Goal: Use online tool/utility: Utilize a website feature to perform a specific function

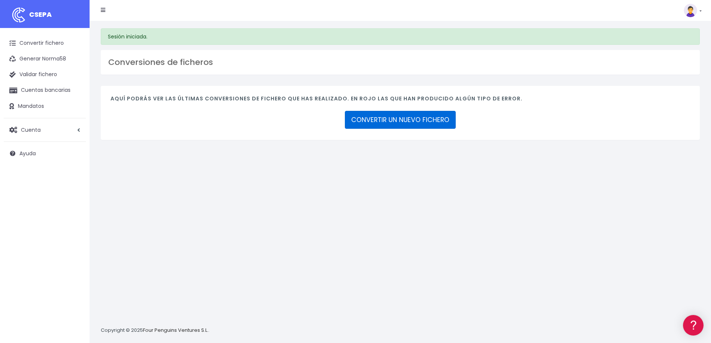
click at [373, 114] on link "CONVERTIR UN NUEVO FICHERO" at bounding box center [400, 120] width 111 height 18
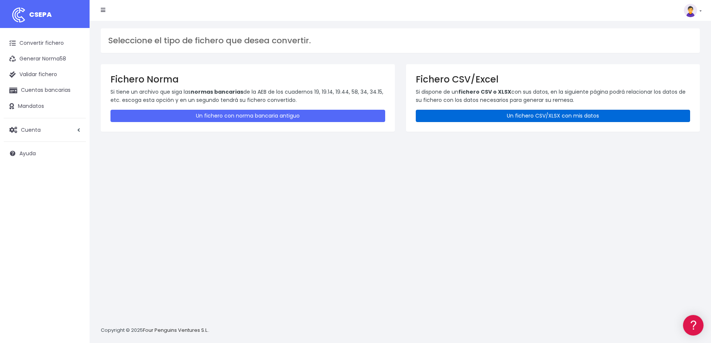
click at [511, 116] on link "Un fichero CSV/XLSX con mis datos" at bounding box center [553, 116] width 275 height 12
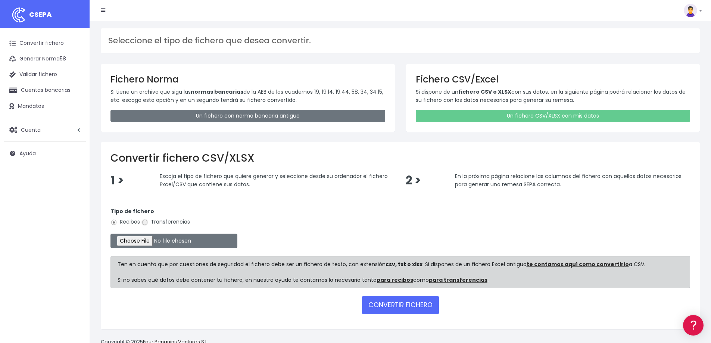
click at [146, 223] on input "Transferencias" at bounding box center [144, 222] width 7 height 7
radio input "true"
click at [161, 240] on input "file" at bounding box center [173, 241] width 127 height 15
type input "C:\fakepath\Remesa nominas sept 25.xlsx"
click at [403, 303] on button "CONVERTIR FICHERO" at bounding box center [400, 305] width 77 height 18
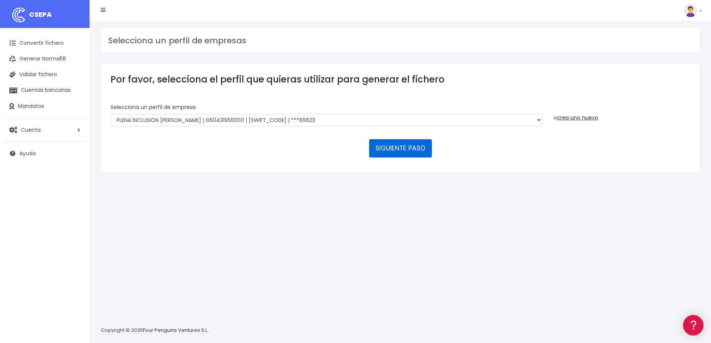
click at [405, 150] on button "SIGUIENTE PASO" at bounding box center [400, 148] width 63 height 18
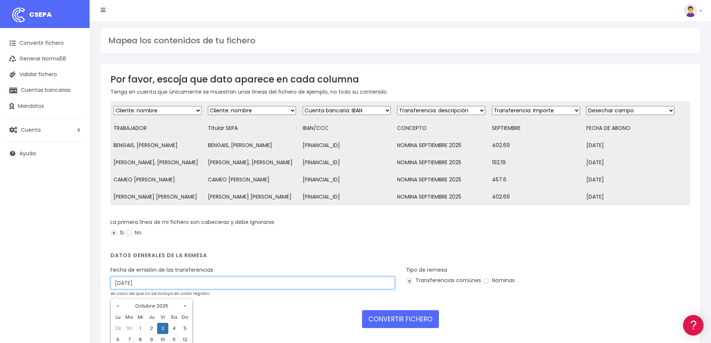
click at [121, 286] on input "03/10/2025" at bounding box center [252, 283] width 284 height 13
click at [185, 328] on td "5" at bounding box center [185, 328] width 11 height 11
type input "05/10/2025"
click at [486, 284] on input "Nóminas" at bounding box center [486, 281] width 7 height 7
radio input "true"
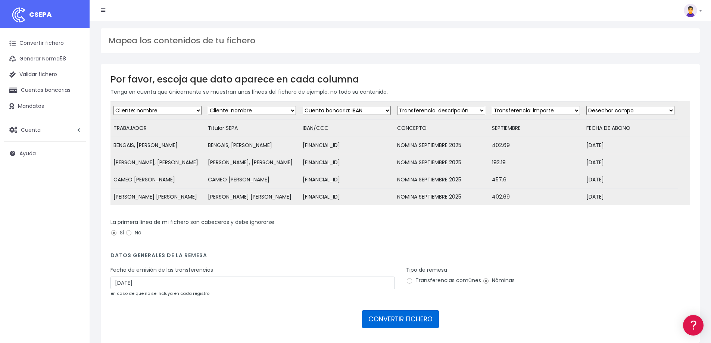
click at [412, 321] on button "CONVERTIR FICHERO" at bounding box center [400, 319] width 77 height 18
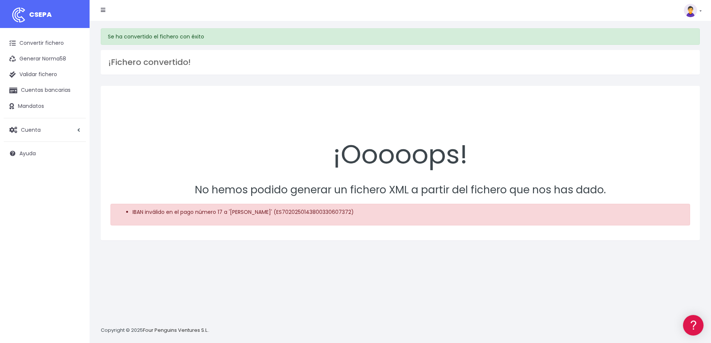
click at [42, 18] on span "CSEPA" at bounding box center [40, 14] width 23 height 9
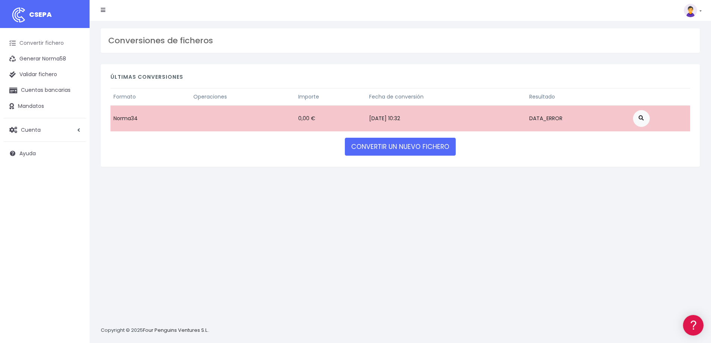
drag, startPoint x: 41, startPoint y: 43, endPoint x: 53, endPoint y: 41, distance: 12.8
click at [41, 43] on link "Convertir fichero" at bounding box center [45, 43] width 82 height 16
click at [697, 12] on img at bounding box center [690, 10] width 13 height 13
click at [661, 103] on link "Salir" at bounding box center [676, 104] width 52 height 14
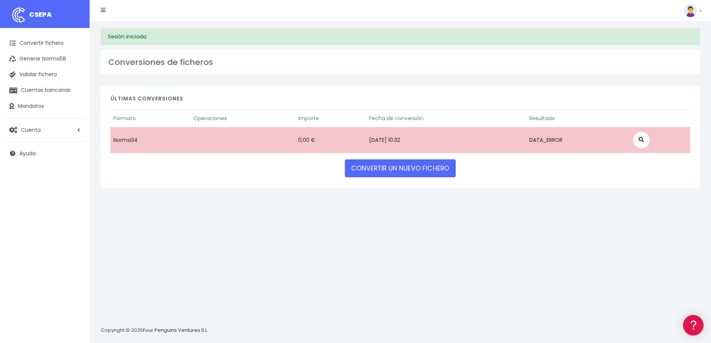
drag, startPoint x: 43, startPoint y: 44, endPoint x: 229, endPoint y: 96, distance: 193.2
click at [43, 44] on link "Convertir fichero" at bounding box center [45, 43] width 82 height 16
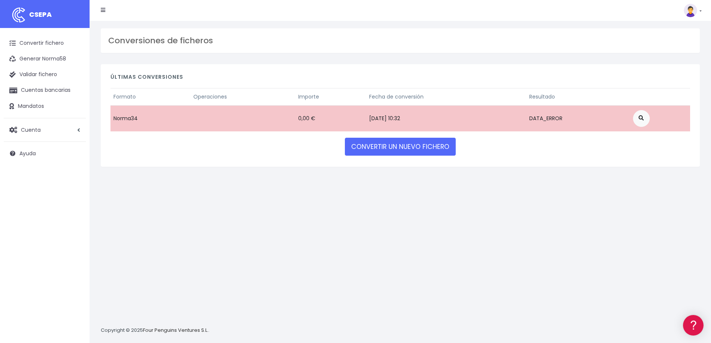
click at [102, 7] on link at bounding box center [103, 10] width 4 height 15
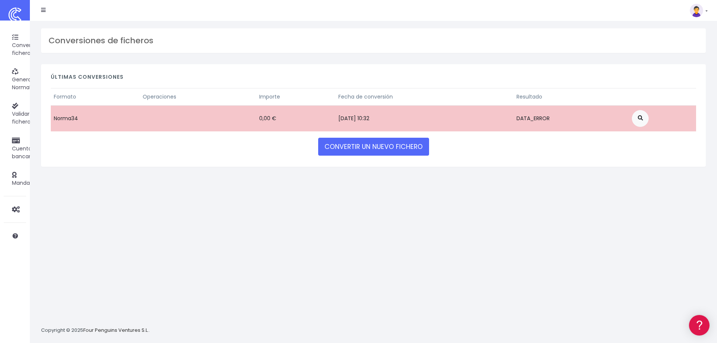
click at [46, 11] on icon at bounding box center [43, 9] width 4 height 5
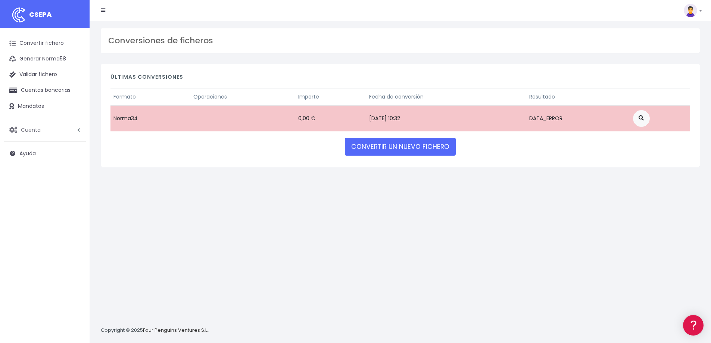
click at [34, 130] on span "Cuenta" at bounding box center [31, 129] width 20 height 7
click at [30, 150] on link "Perfiles" at bounding box center [49, 147] width 74 height 13
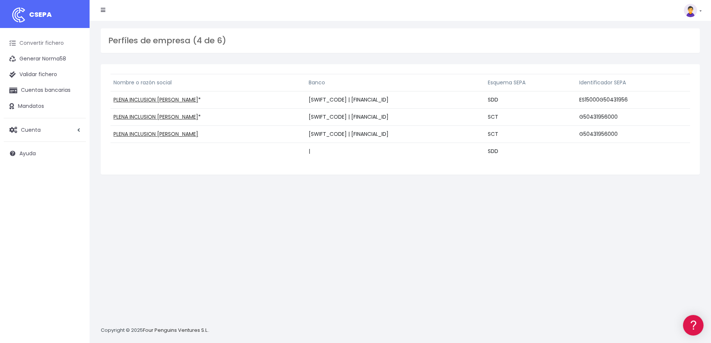
click at [50, 43] on link "Convertir fichero" at bounding box center [45, 43] width 82 height 16
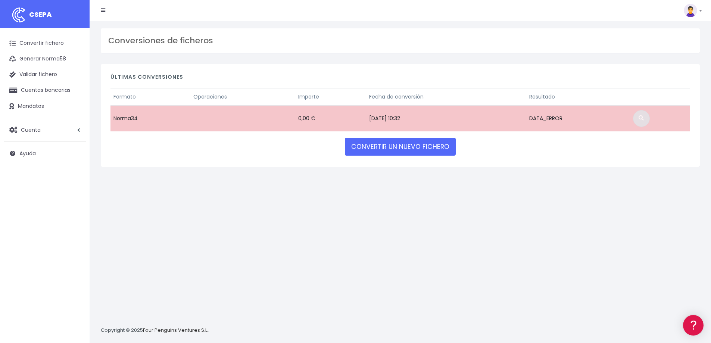
click at [644, 120] on span at bounding box center [641, 117] width 5 height 5
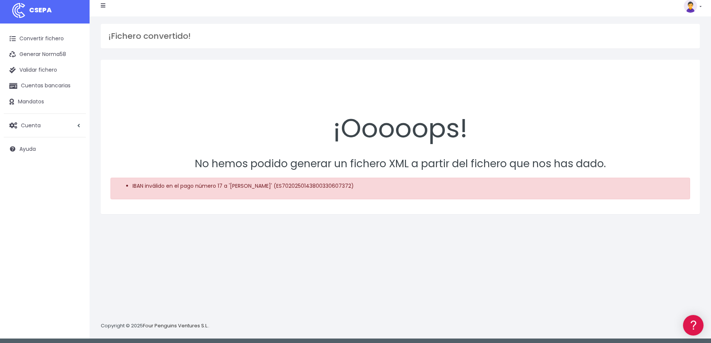
scroll to position [7, 0]
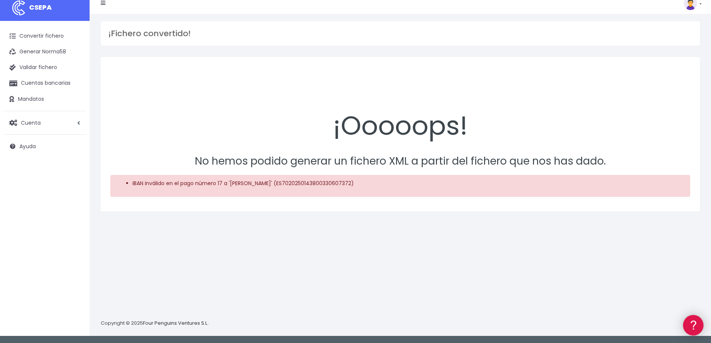
click at [689, 324] on icon at bounding box center [693, 325] width 9 height 9
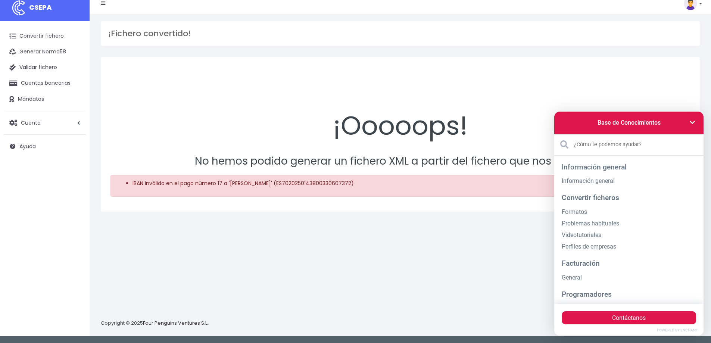
click at [398, 284] on div "¡Fichero convertido! ¡Ooooops! No hemos podido generar un fichero XML a partir …" at bounding box center [400, 175] width 621 height 322
drag, startPoint x: 698, startPoint y: 120, endPoint x: 1223, endPoint y: 239, distance: 538.5
click at [698, 120] on link at bounding box center [692, 122] width 15 height 13
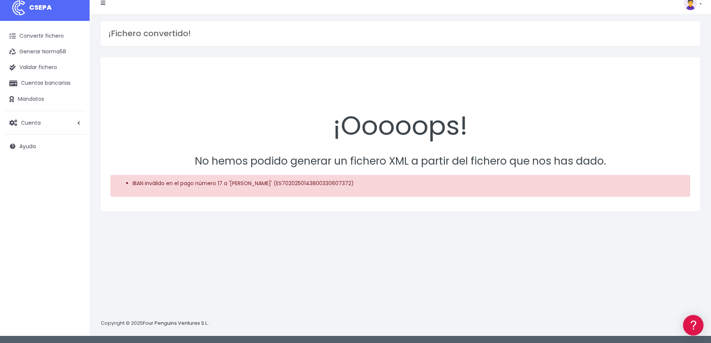
drag, startPoint x: 516, startPoint y: 186, endPoint x: 469, endPoint y: 198, distance: 48.6
click at [469, 198] on div "¡Ooooops! No hemos podido generar un fichero XML a partir del fichero que nos h…" at bounding box center [400, 134] width 599 height 155
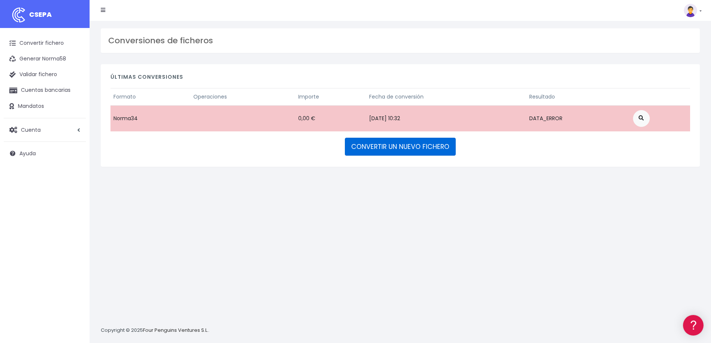
drag, startPoint x: 421, startPoint y: 149, endPoint x: 425, endPoint y: 147, distance: 4.2
click at [421, 149] on link "CONVERTIR UN NUEVO FICHERO" at bounding box center [400, 147] width 111 height 18
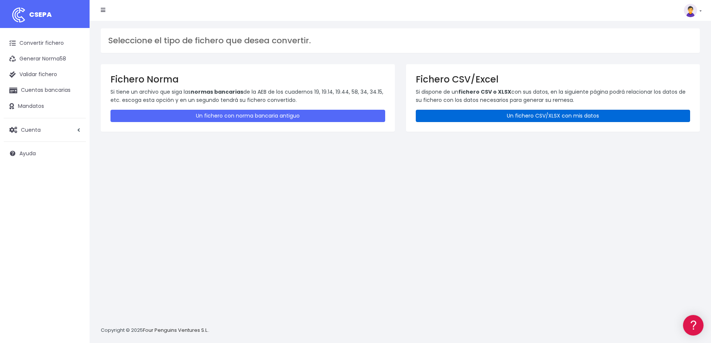
click at [499, 116] on link "Un fichero CSV/XLSX con mis datos" at bounding box center [553, 116] width 275 height 12
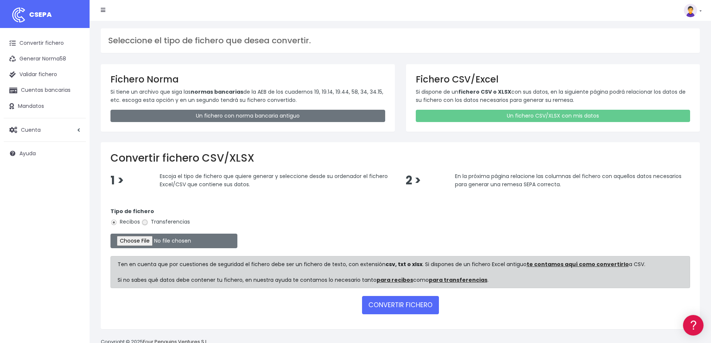
click at [145, 222] on input "Transferencias" at bounding box center [144, 222] width 7 height 7
radio input "true"
click at [149, 240] on input "file" at bounding box center [173, 241] width 127 height 15
type input "C:\fakepath\Remesa nominas sept 25.xlsx"
click at [409, 301] on button "CONVERTIR FICHERO" at bounding box center [400, 305] width 77 height 18
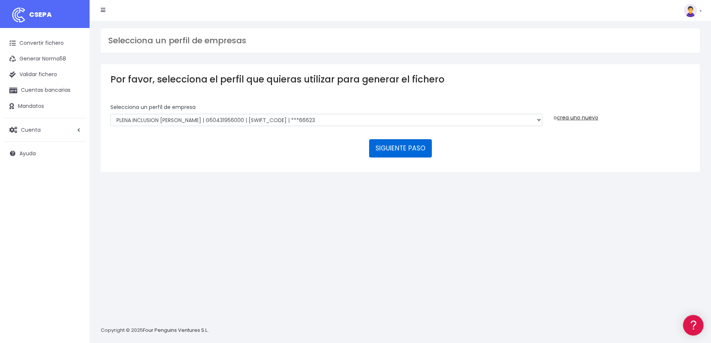
click at [406, 148] on button "SIGUIENTE PASO" at bounding box center [400, 148] width 63 height 18
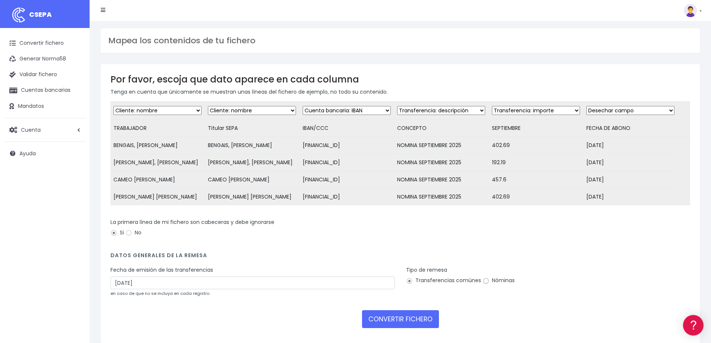
click at [486, 284] on input "Nóminas" at bounding box center [486, 281] width 7 height 7
radio input "true"
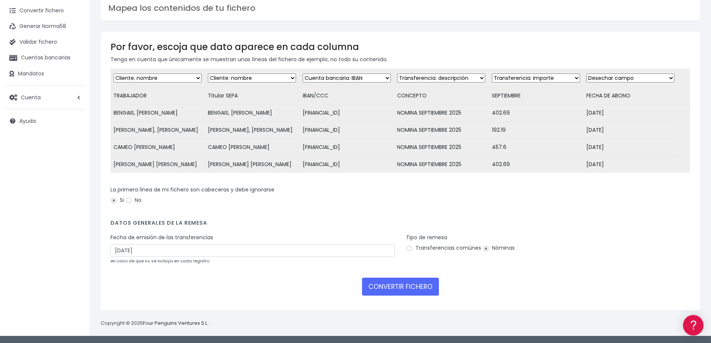
scroll to position [38, 0]
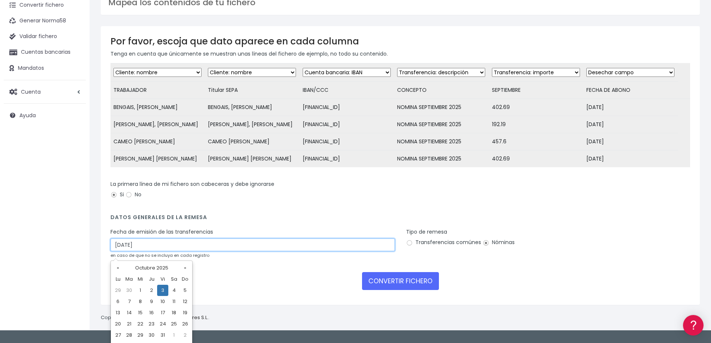
click at [120, 250] on input "03/10/2025" at bounding box center [252, 244] width 284 height 13
click at [185, 289] on td "5" at bounding box center [185, 290] width 11 height 11
type input "05/10/2025"
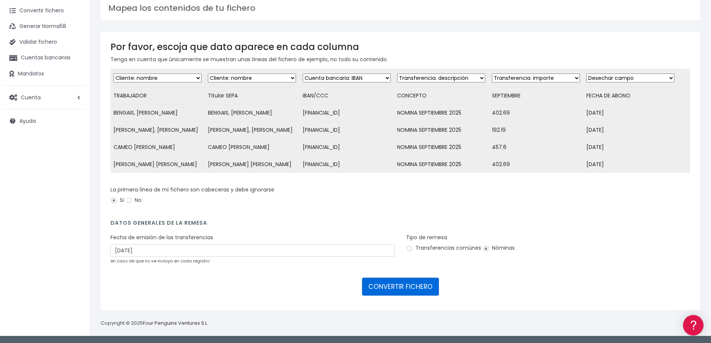
drag, startPoint x: 399, startPoint y: 286, endPoint x: 470, endPoint y: 295, distance: 70.7
click at [400, 286] on button "CONVERTIR FICHERO" at bounding box center [400, 287] width 77 height 18
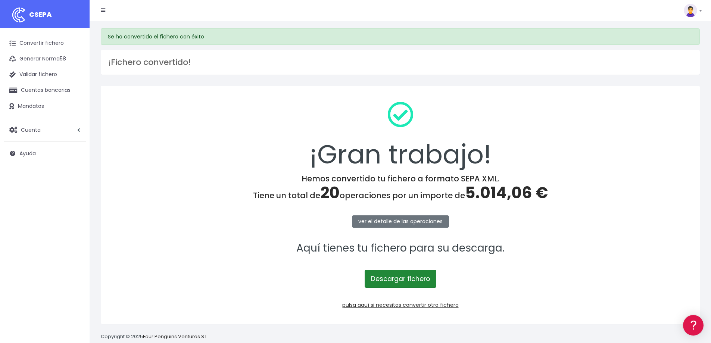
click at [392, 283] on link "Descargar fichero" at bounding box center [401, 279] width 72 height 18
